Goal: Information Seeking & Learning: Learn about a topic

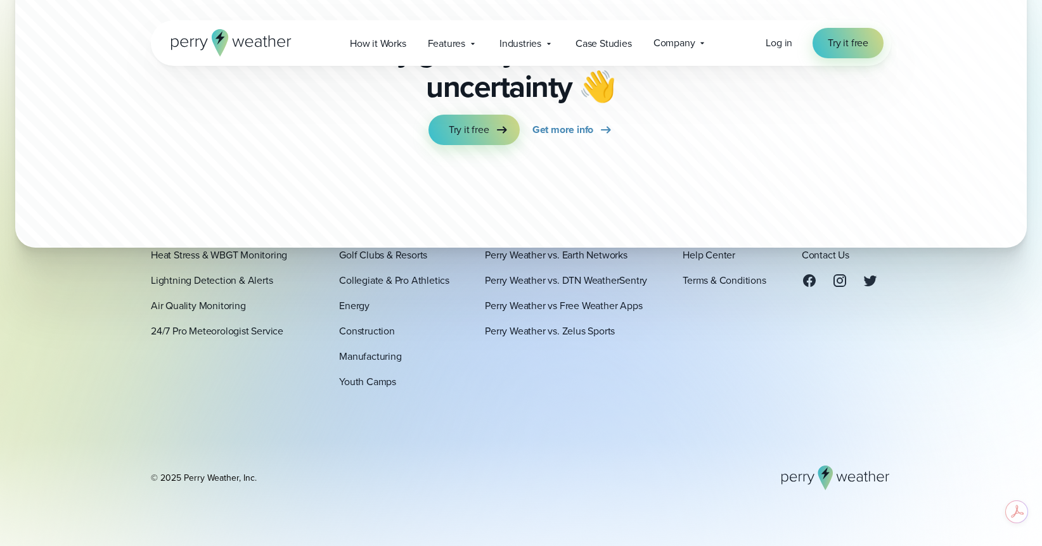
scroll to position [3964, 0]
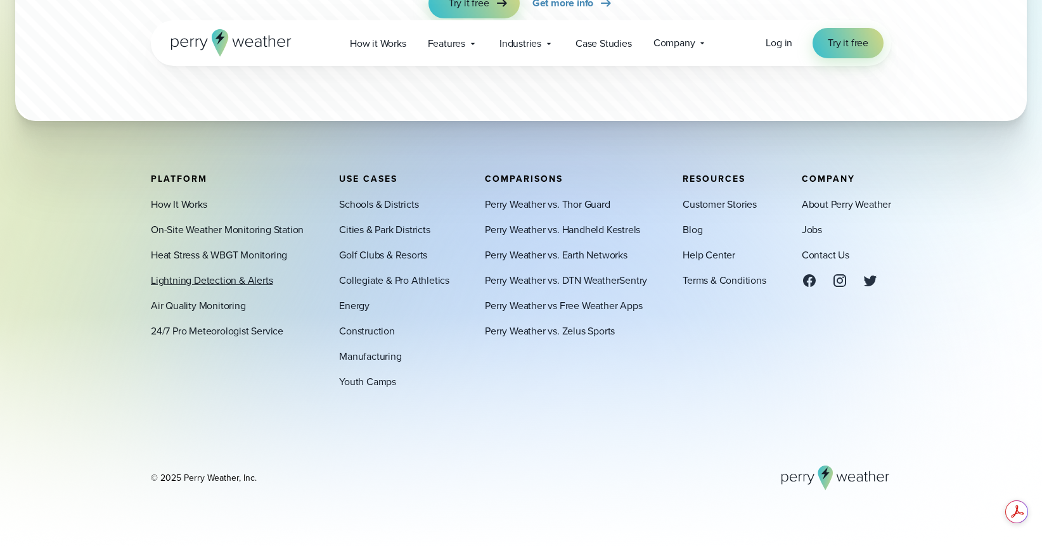
click at [214, 272] on link "Lightning Detection & Alerts" at bounding box center [212, 279] width 122 height 15
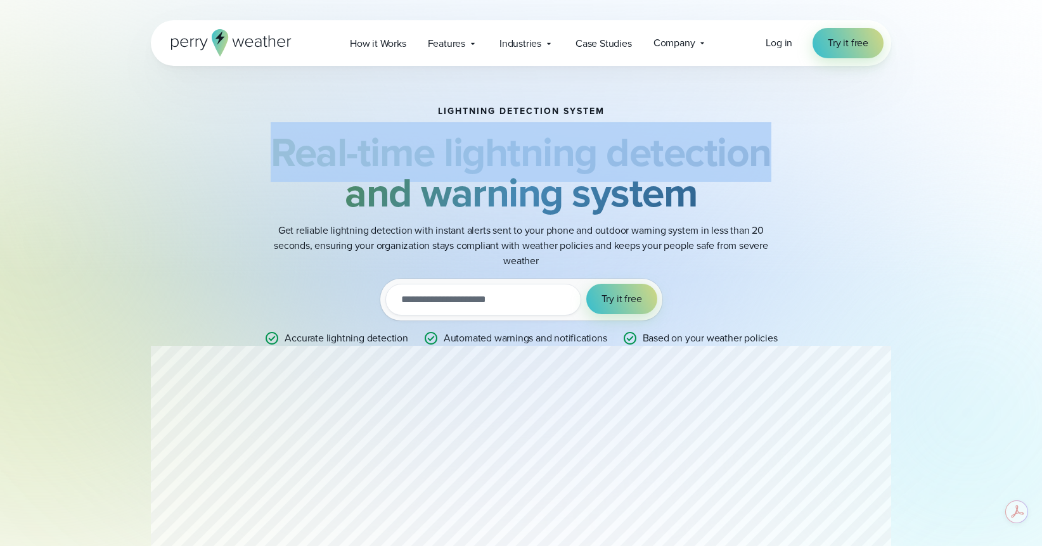
drag, startPoint x: 276, startPoint y: 146, endPoint x: 694, endPoint y: 158, distance: 417.8
click at [769, 167] on strong "Real-time lightning detection and warning system" at bounding box center [521, 172] width 501 height 100
click at [578, 167] on strong "Real-time lightning detection and warning system" at bounding box center [521, 172] width 501 height 100
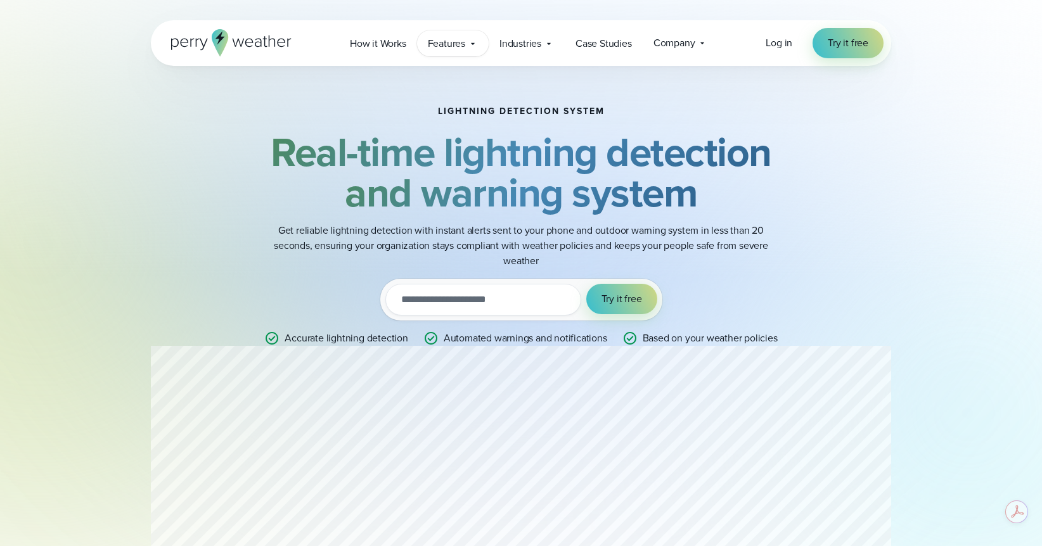
click at [458, 43] on span "Features" at bounding box center [446, 43] width 37 height 15
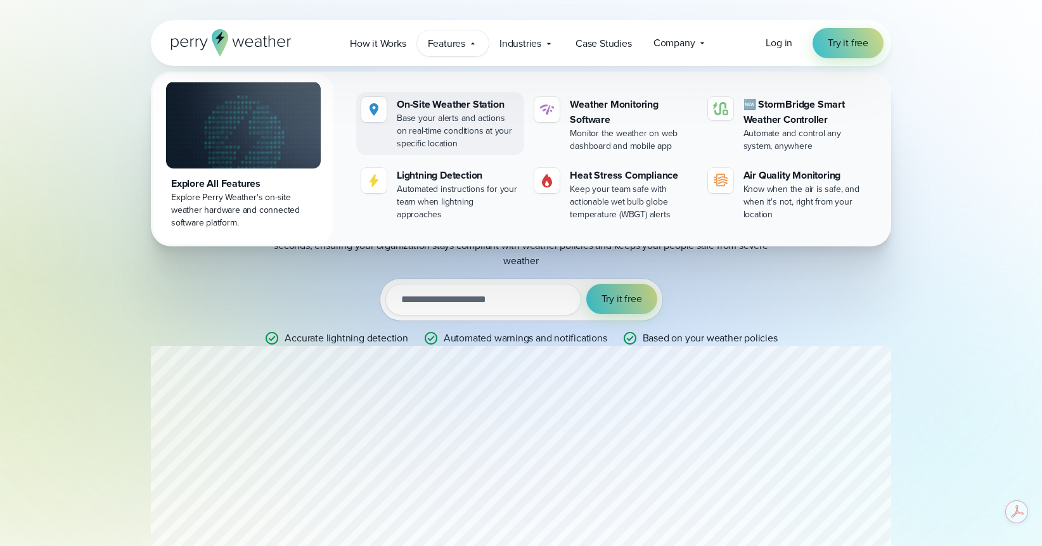
click at [436, 103] on div "On-Site Weather Station" at bounding box center [458, 104] width 122 height 15
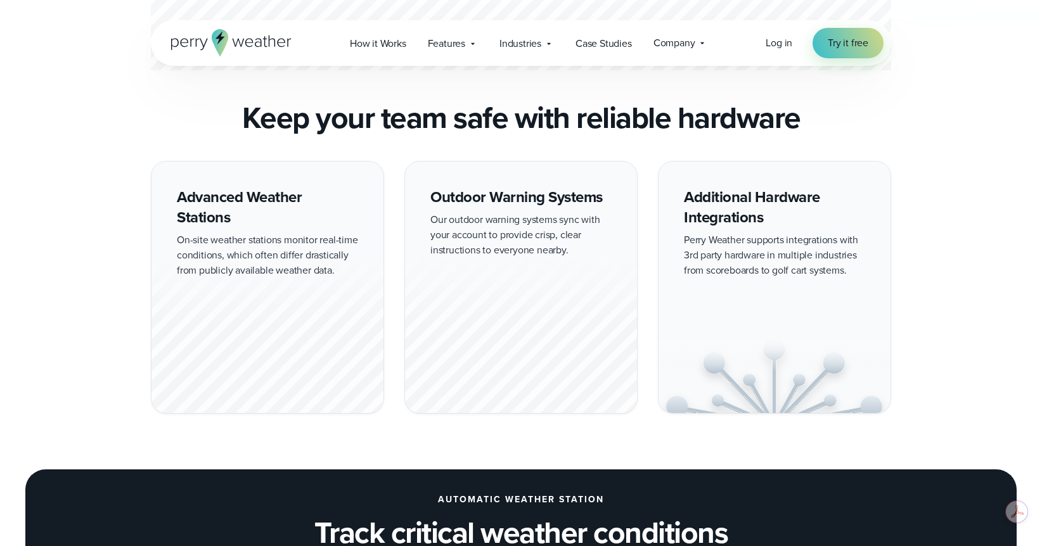
scroll to position [1077, 0]
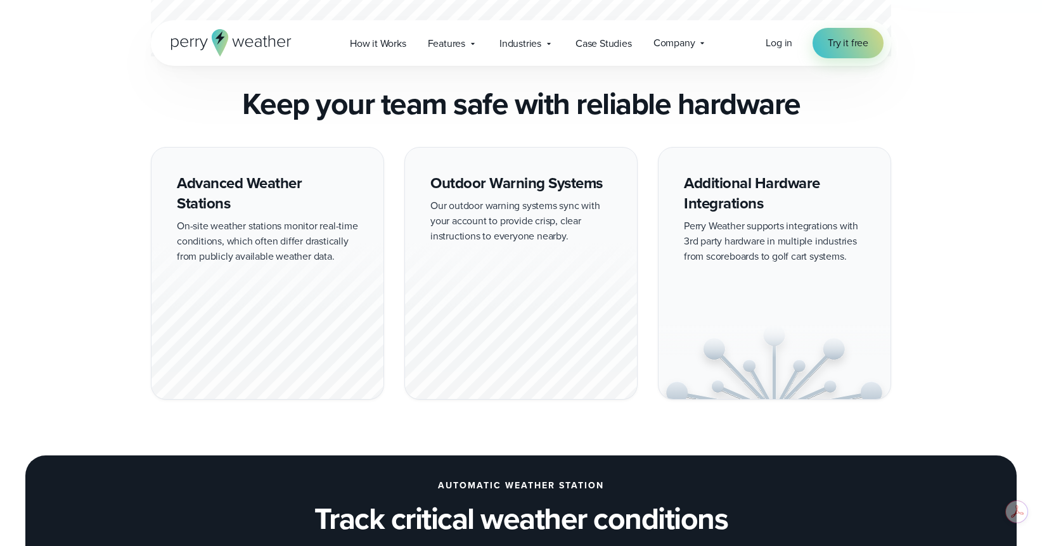
click at [270, 288] on div at bounding box center [267, 320] width 232 height 158
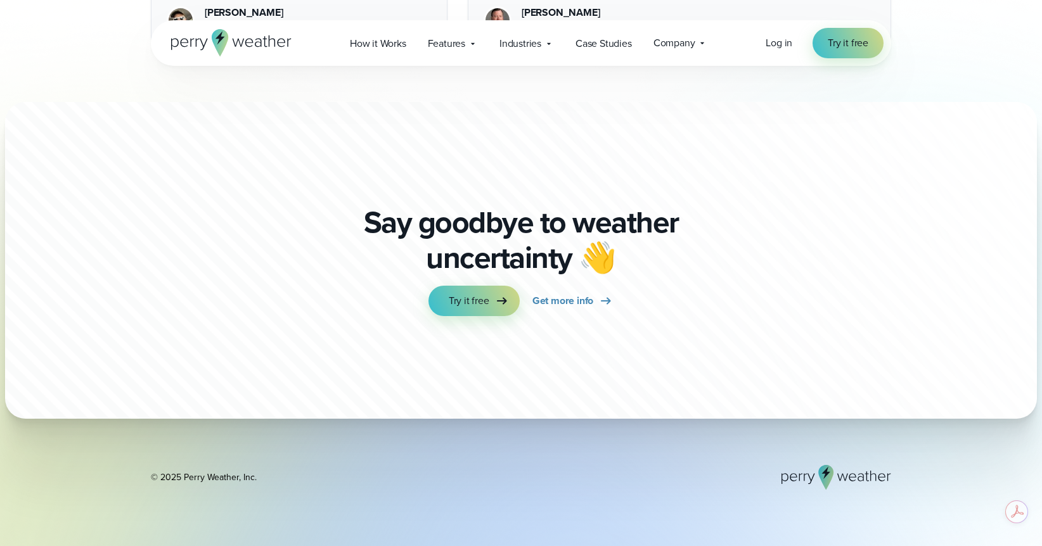
scroll to position [3802, 0]
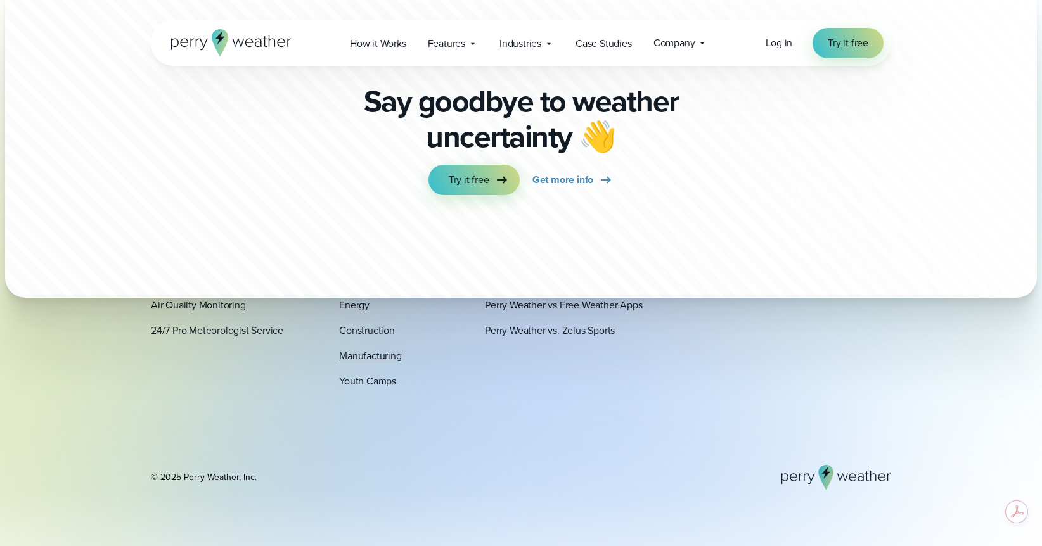
click at [360, 355] on link "Manufacturing" at bounding box center [370, 356] width 62 height 15
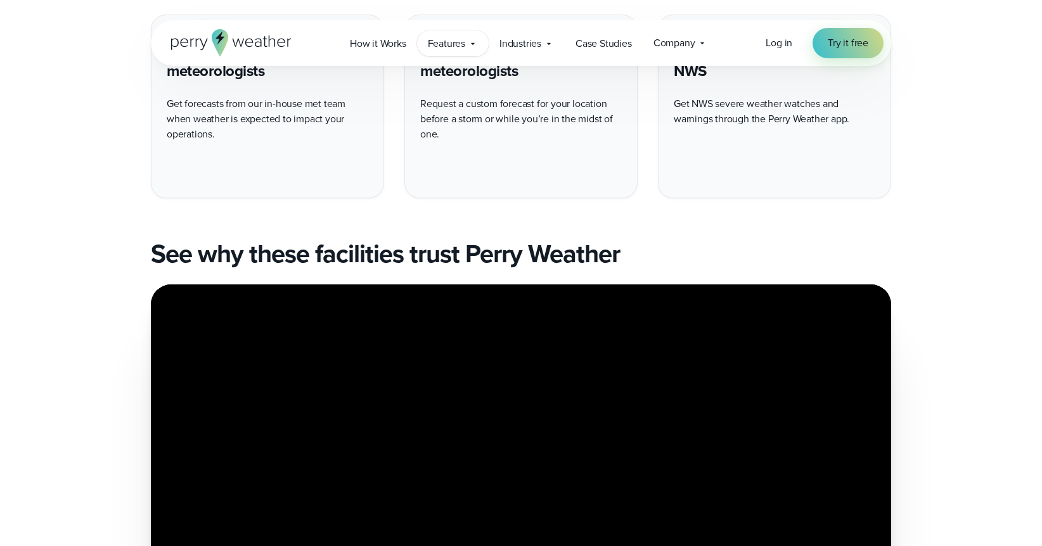
scroll to position [3422, 0]
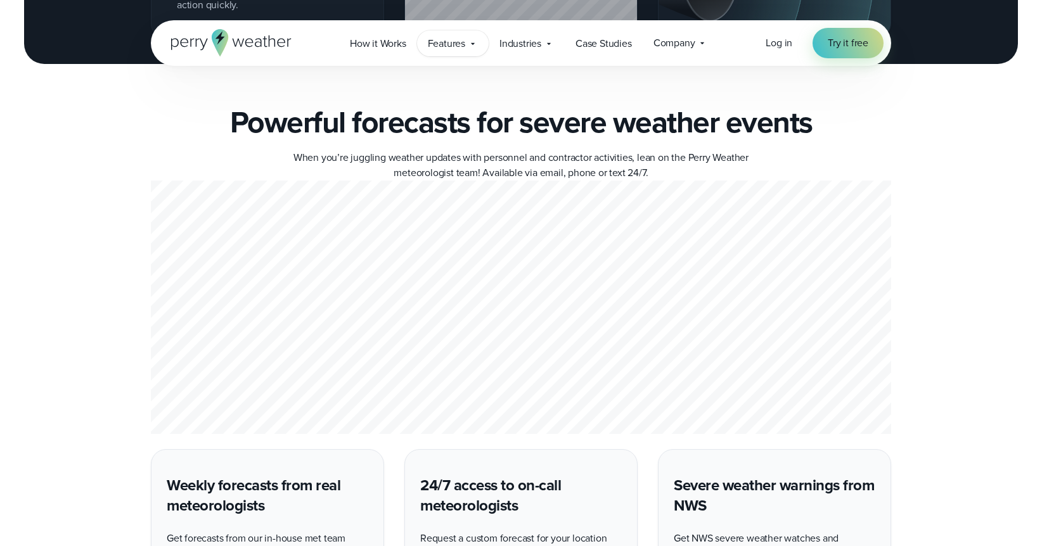
click at [454, 46] on span "Features" at bounding box center [446, 43] width 37 height 15
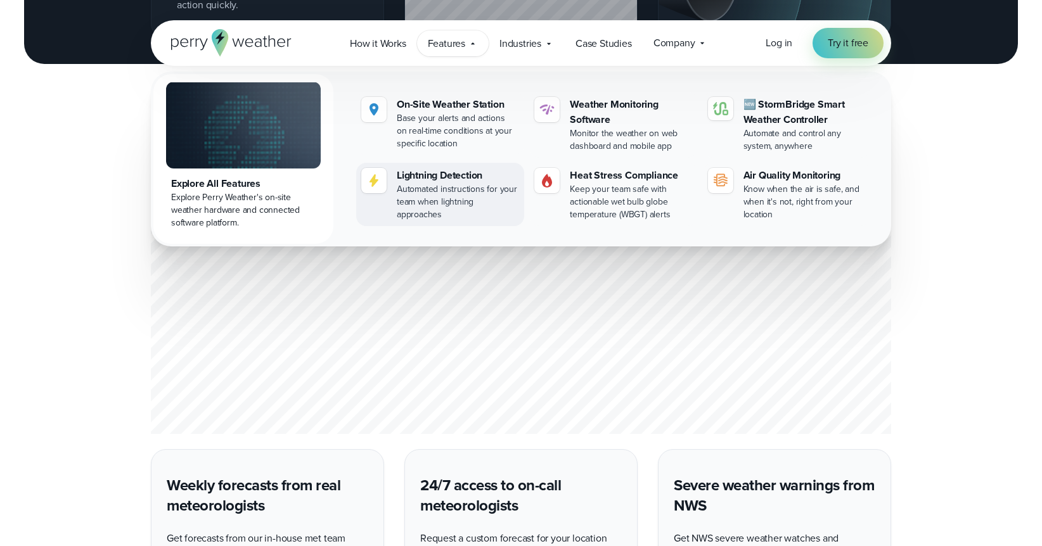
click at [399, 183] on div "Automated instructions for your team when lightning approaches" at bounding box center [458, 202] width 122 height 38
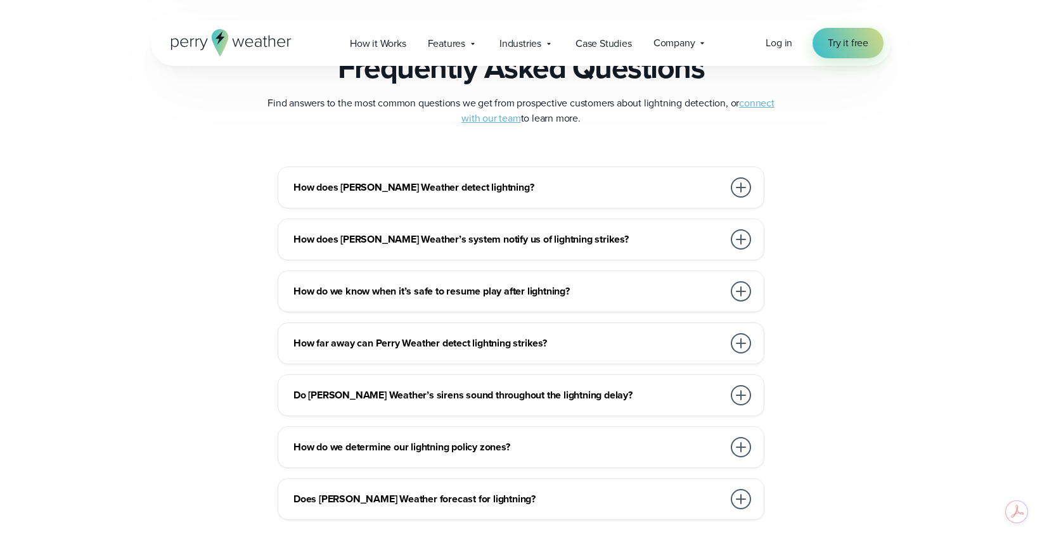
scroll to position [2852, 0]
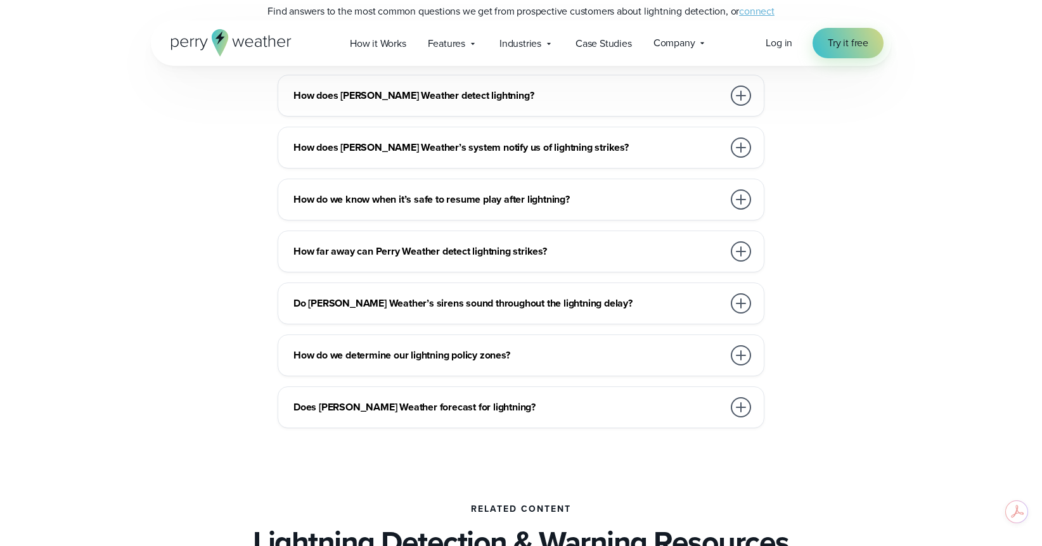
click at [737, 93] on div at bounding box center [741, 96] width 20 height 20
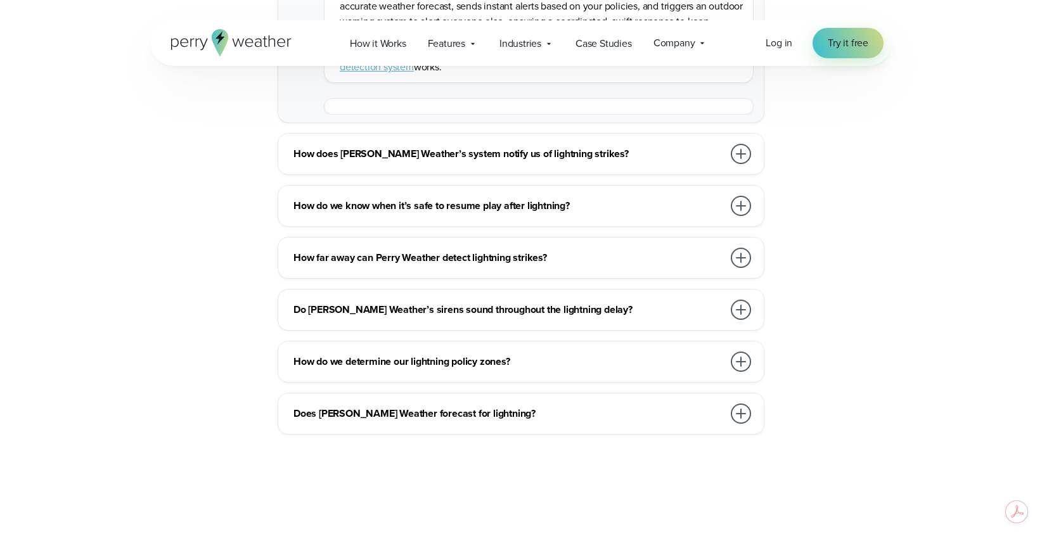
scroll to position [3105, 0]
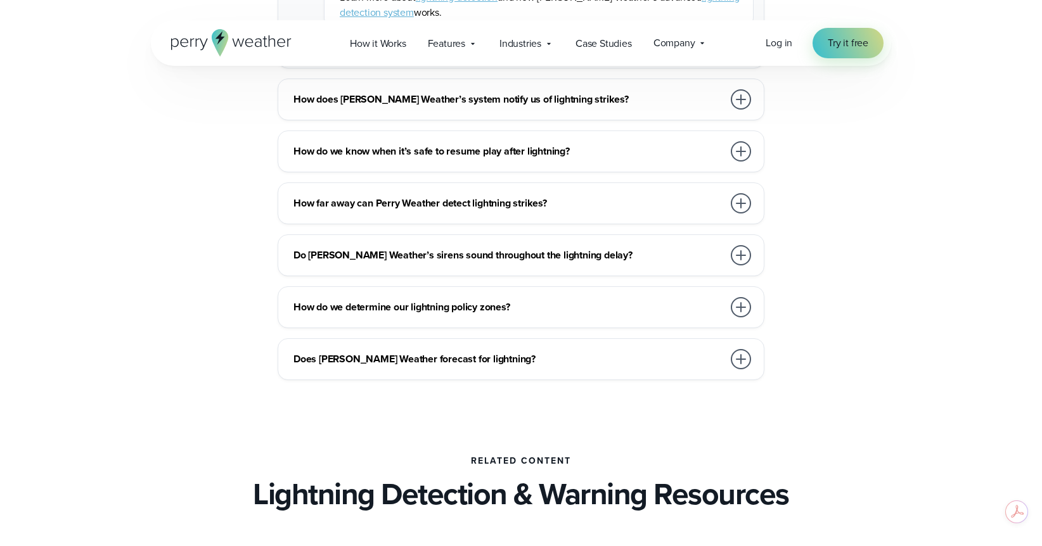
click at [584, 207] on h3 "How far away can Perry Weather detect lightning strikes?" at bounding box center [508, 203] width 430 height 15
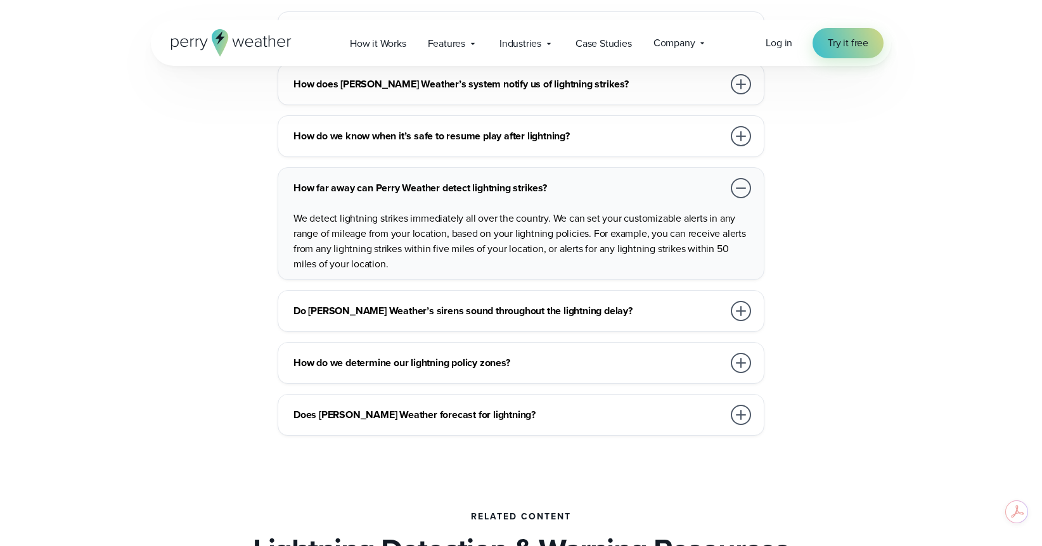
scroll to position [2978, 0]
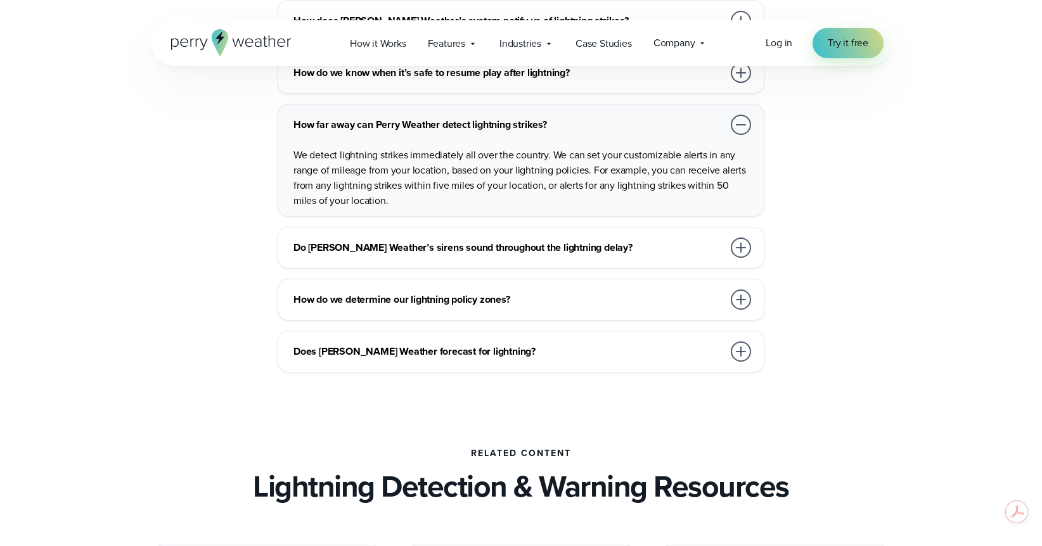
click at [745, 243] on div at bounding box center [741, 248] width 20 height 20
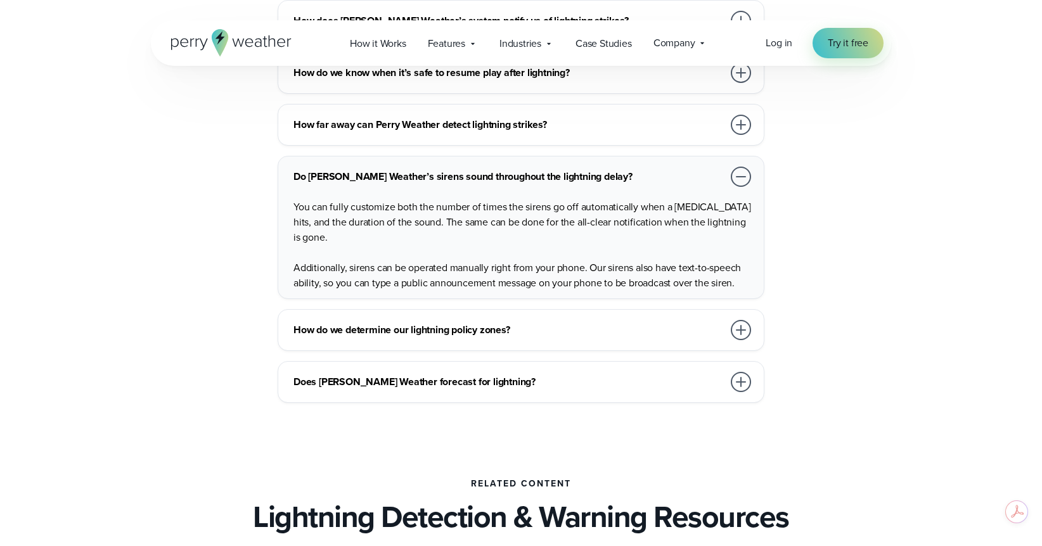
click at [739, 173] on div at bounding box center [741, 177] width 20 height 20
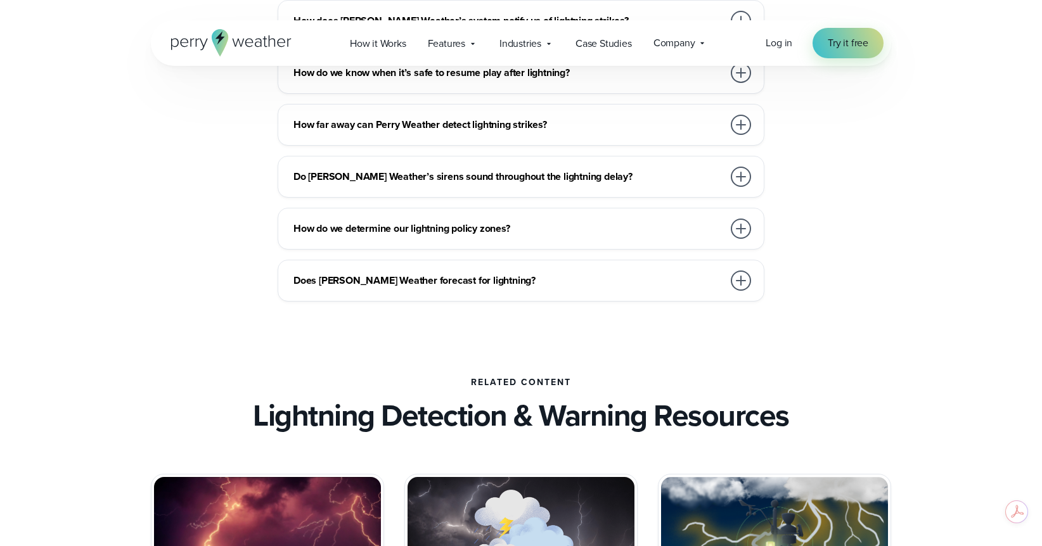
click at [742, 228] on div at bounding box center [741, 229] width 20 height 20
